Goal: Find specific page/section: Find specific page/section

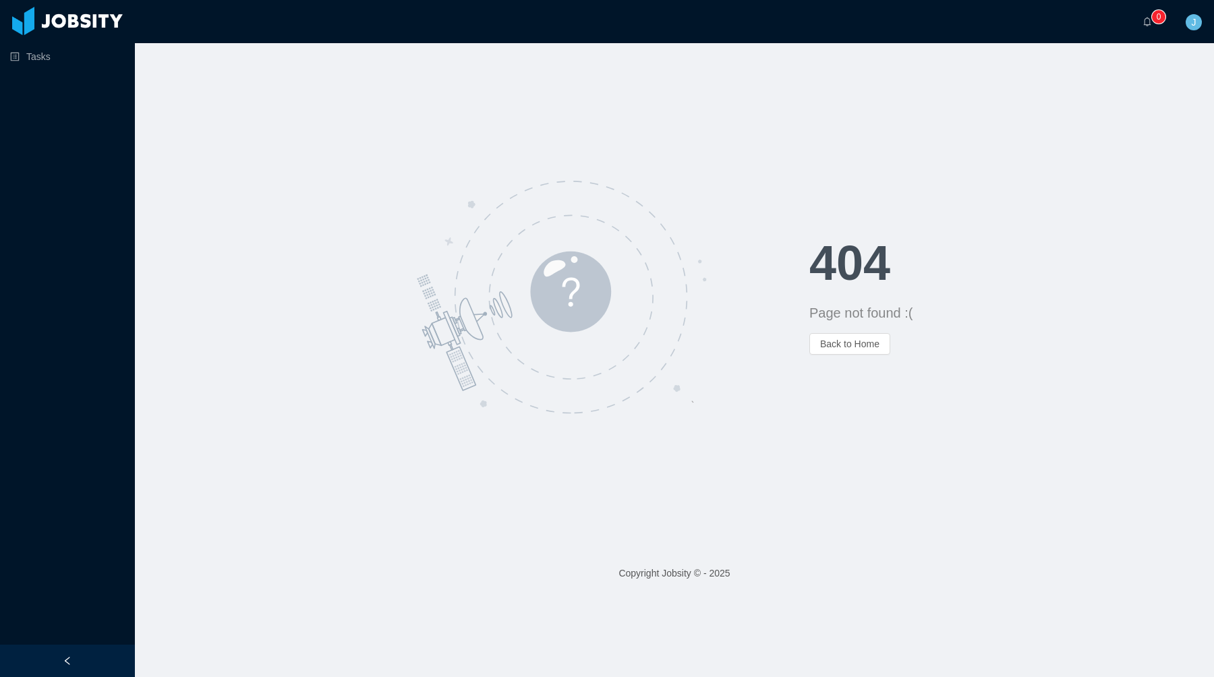
click at [519, 120] on div "404 Page not found :( Back to Home" at bounding box center [674, 296] width 1079 height 507
click at [22, 54] on link "Tasks" at bounding box center [67, 56] width 114 height 27
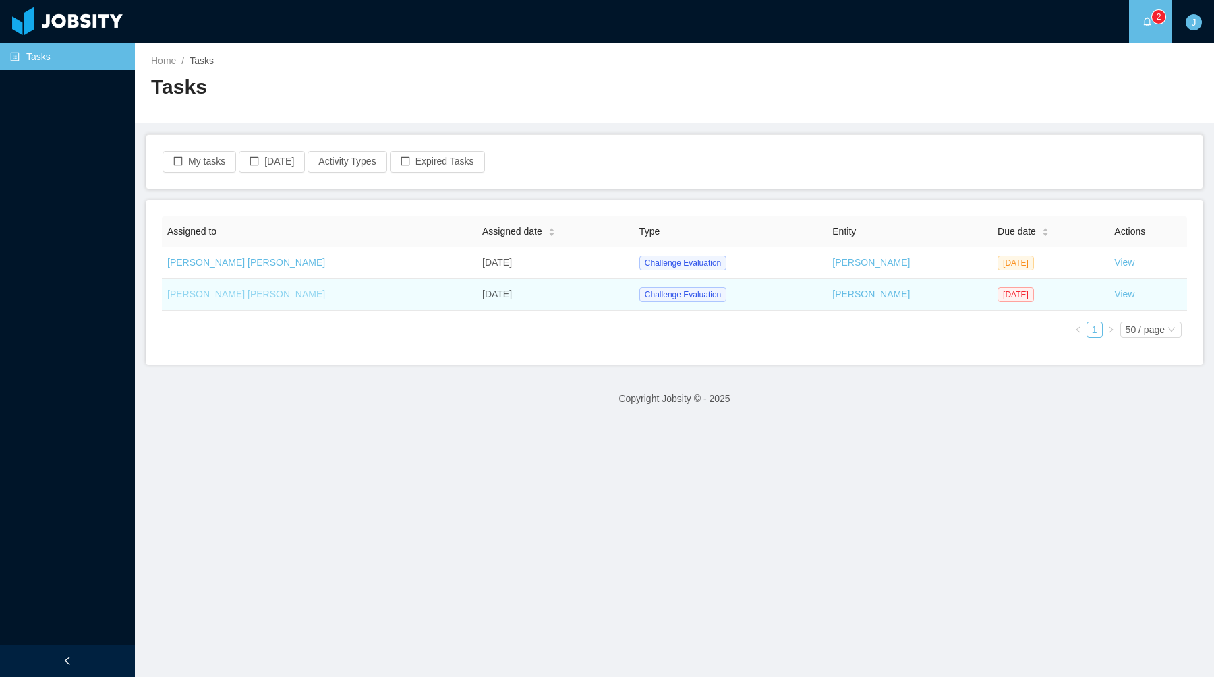
click at [229, 293] on link "[PERSON_NAME] [PERSON_NAME]" at bounding box center [246, 294] width 158 height 11
click at [1117, 295] on link "View" at bounding box center [1124, 294] width 20 height 11
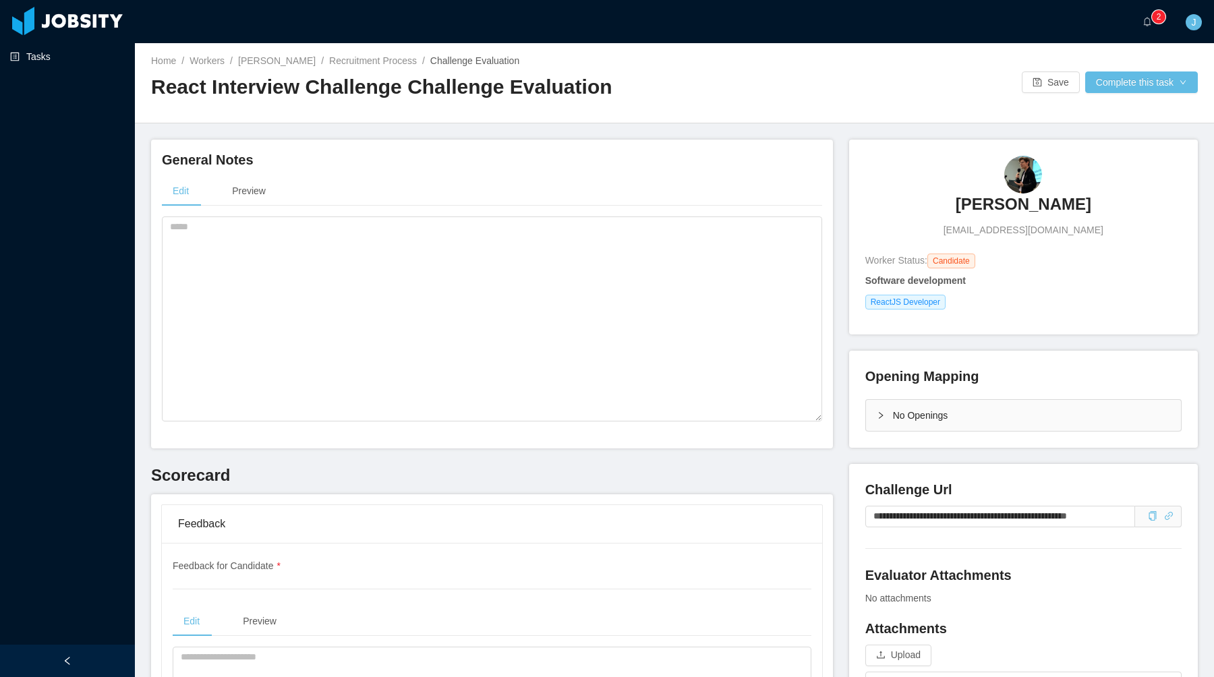
click at [19, 49] on link "Tasks" at bounding box center [67, 56] width 114 height 27
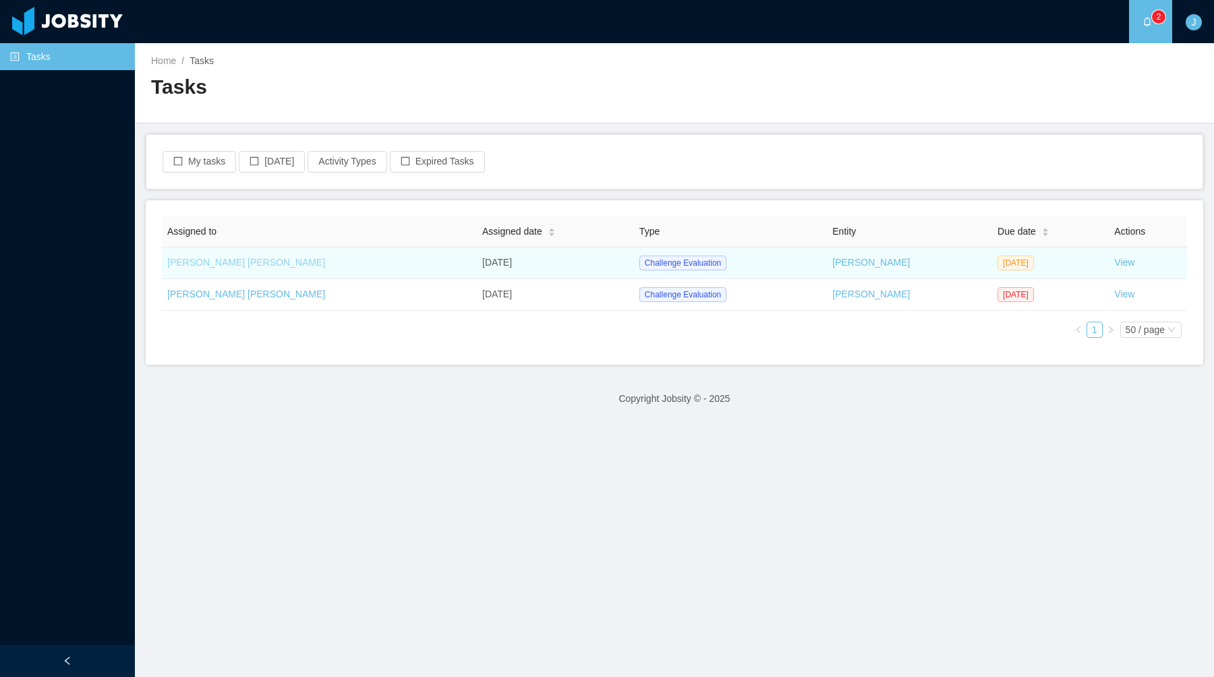
click at [191, 262] on link "[PERSON_NAME] [PERSON_NAME]" at bounding box center [246, 262] width 158 height 11
